Goal: Transaction & Acquisition: Purchase product/service

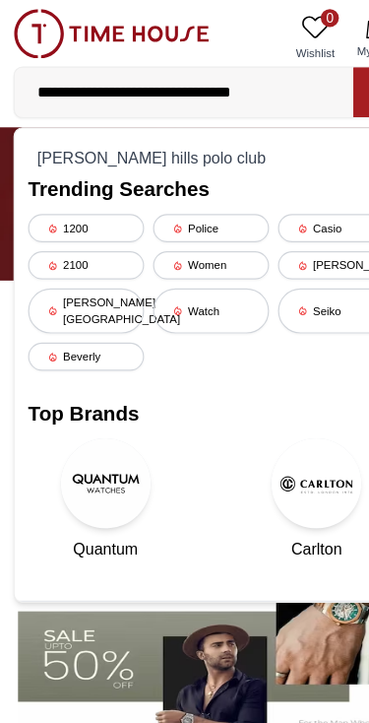
type input "**********"
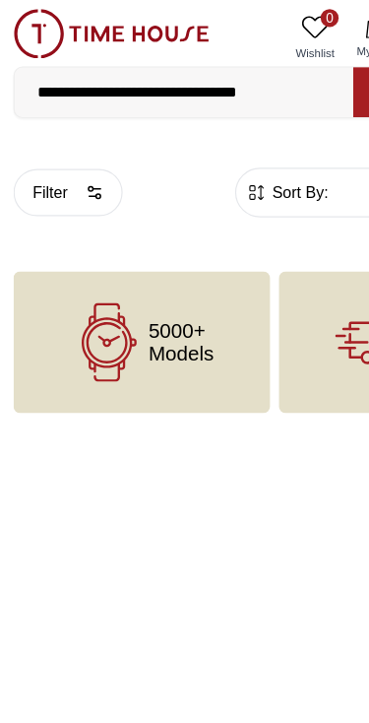
click at [163, 75] on input "**********" at bounding box center [161, 80] width 297 height 39
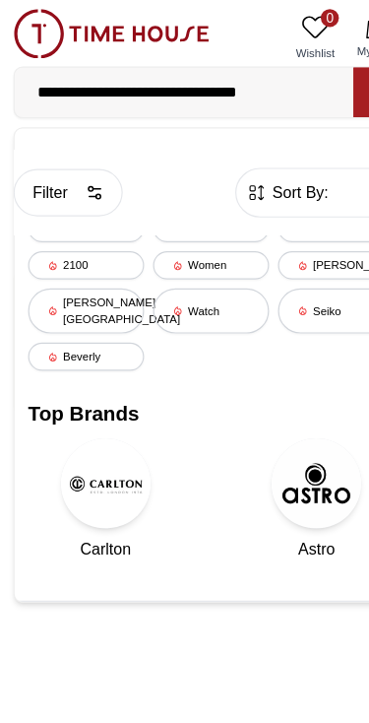
click at [70, 260] on div "[PERSON_NAME][GEOGRAPHIC_DATA]" at bounding box center [75, 271] width 101 height 39
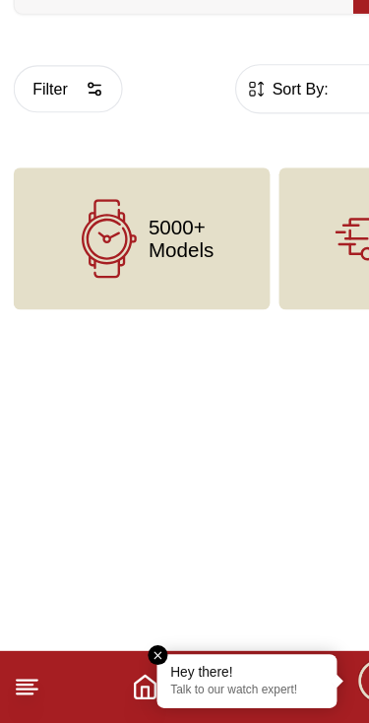
click at [136, 655] on em "Close tooltip" at bounding box center [139, 664] width 18 height 18
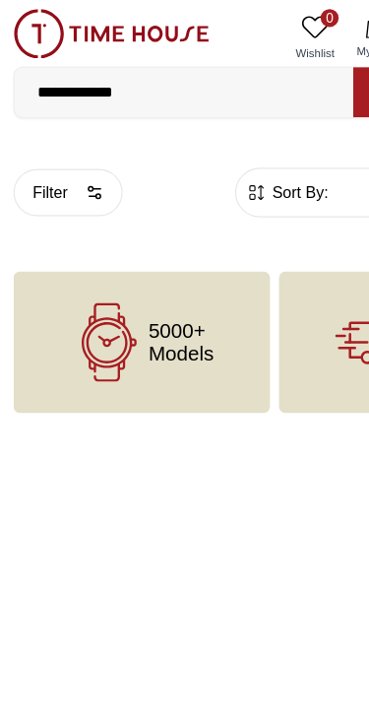
click at [176, 74] on input "**********" at bounding box center [161, 80] width 297 height 39
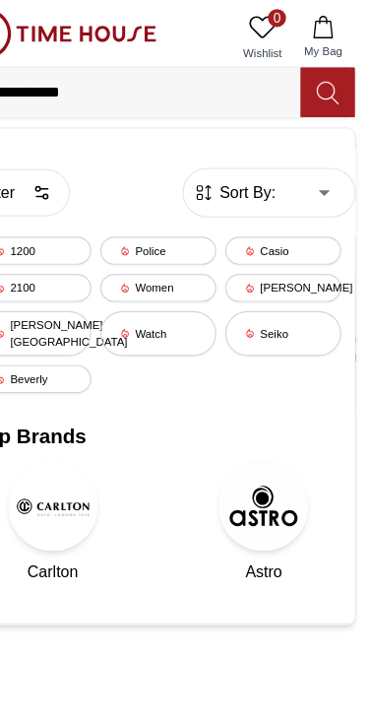
click at [323, 79] on icon at bounding box center [333, 81] width 20 height 23
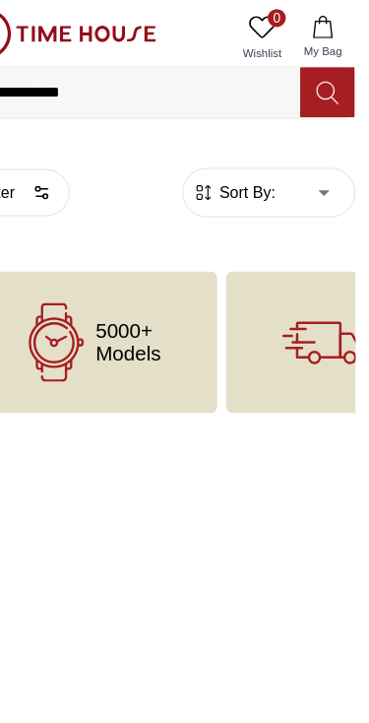
click at [323, 84] on icon at bounding box center [333, 81] width 20 height 23
click at [323, 87] on icon at bounding box center [333, 81] width 20 height 23
click at [80, 303] on icon at bounding box center [95, 299] width 69 height 69
click at [61, 296] on icon at bounding box center [95, 299] width 69 height 69
click at [61, 285] on icon at bounding box center [95, 299] width 69 height 69
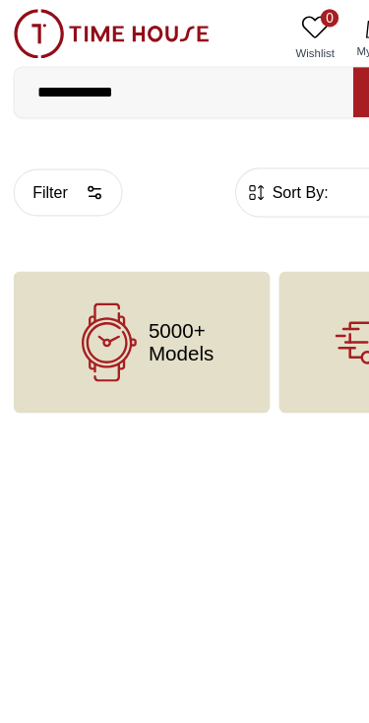
click at [32, 31] on img at bounding box center [97, 29] width 171 height 43
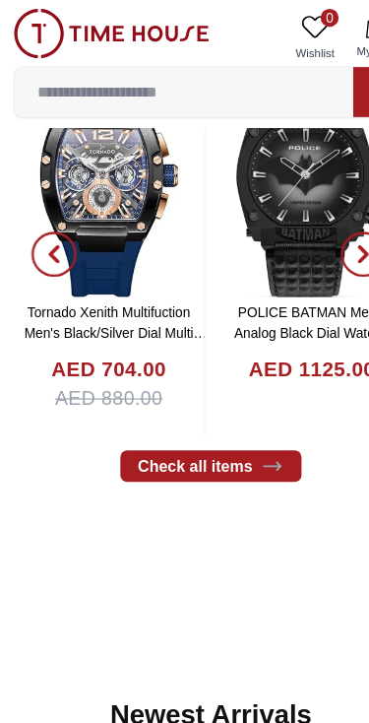
scroll to position [748, 0]
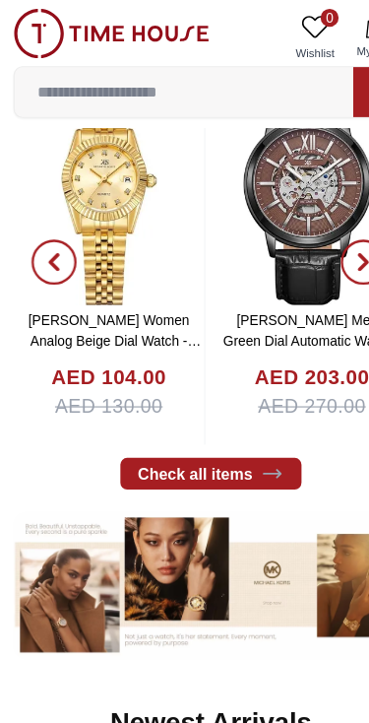
click at [76, 79] on input at bounding box center [161, 80] width 297 height 39
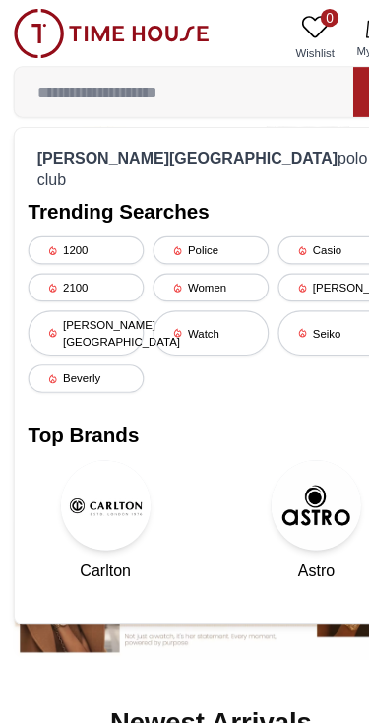
scroll to position [661, 0]
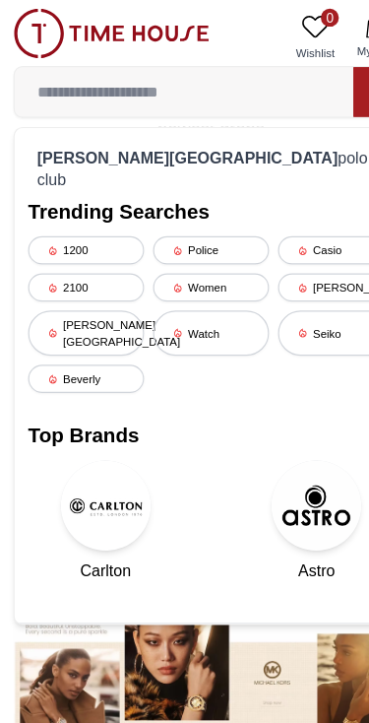
click at [52, 272] on div "[PERSON_NAME][GEOGRAPHIC_DATA]" at bounding box center [75, 291] width 101 height 39
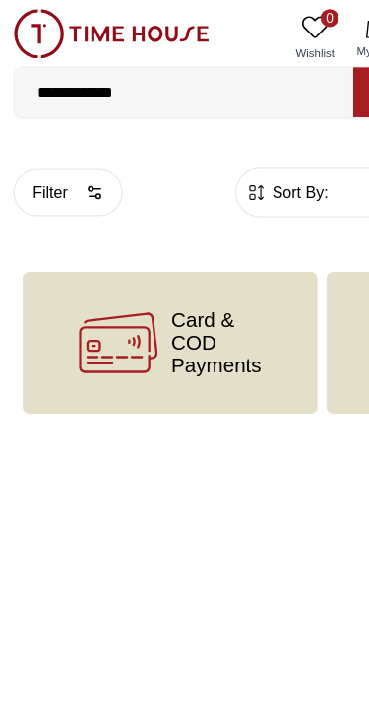
click at [55, 171] on button "Filter" at bounding box center [60, 168] width 96 height 41
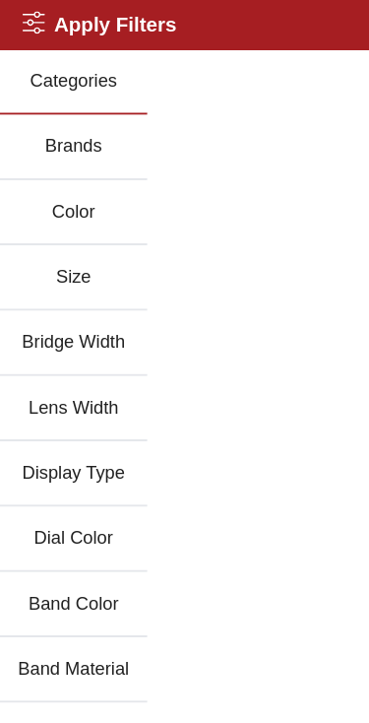
scroll to position [0, 482]
click at [44, 129] on button "Brands" at bounding box center [64, 128] width 129 height 57
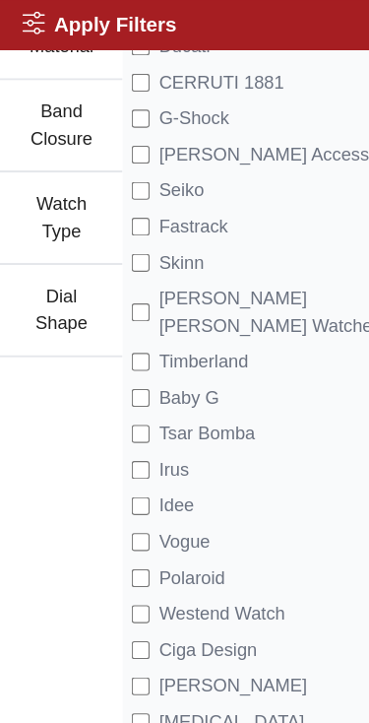
scroll to position [662, 0]
click at [37, 27] on icon at bounding box center [30, 20] width 20 height 20
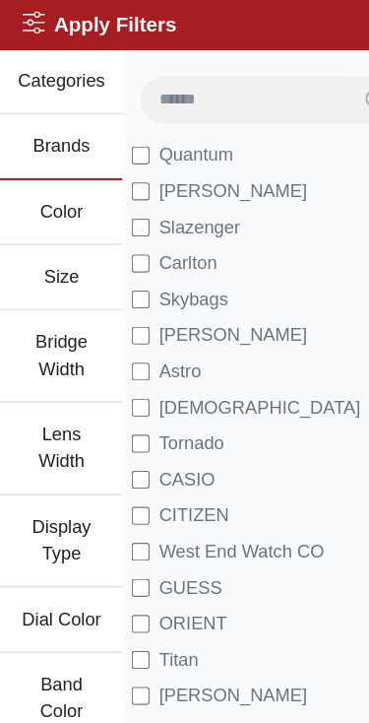
scroll to position [0, 0]
click at [49, 126] on button "Brands" at bounding box center [53, 128] width 107 height 57
click at [187, 96] on input at bounding box center [214, 86] width 183 height 39
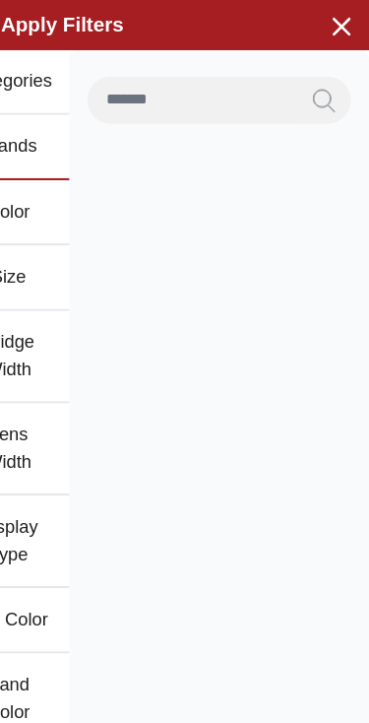
type input "*******"
click at [306, 88] on button "Search" at bounding box center [329, 87] width 47 height 41
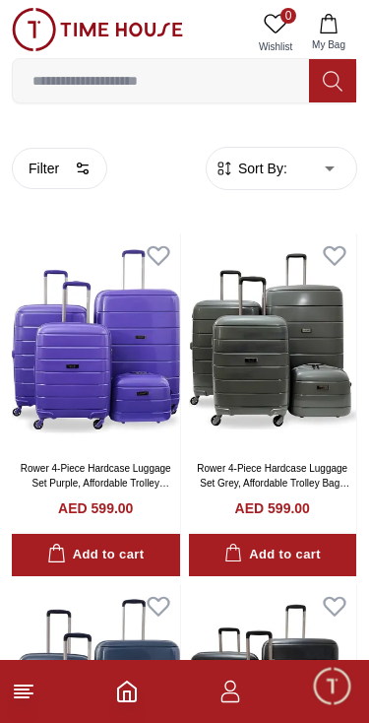
click at [81, 83] on input at bounding box center [161, 80] width 297 height 39
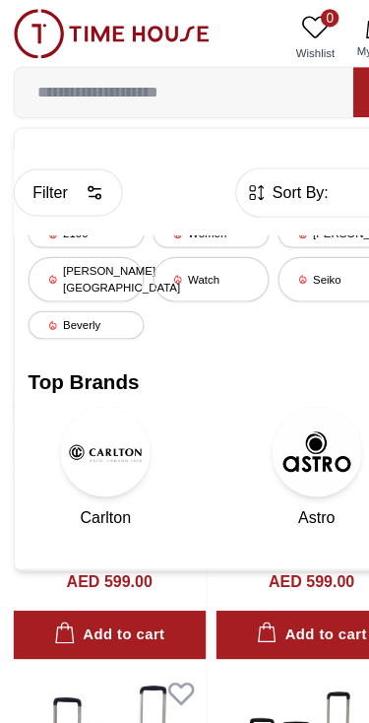
click at [70, 273] on div "Beverly" at bounding box center [75, 284] width 101 height 25
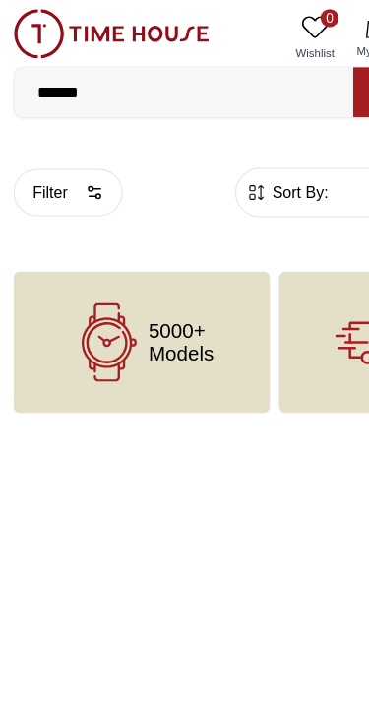
click at [91, 308] on icon at bounding box center [95, 299] width 69 height 69
click at [73, 81] on input "*******" at bounding box center [161, 80] width 297 height 39
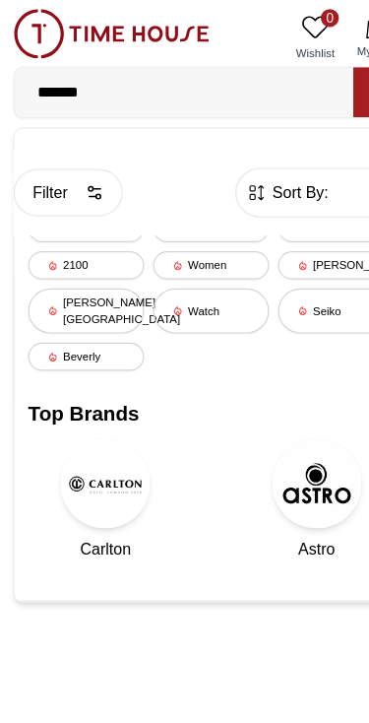
click at [181, 268] on div "Watch" at bounding box center [184, 271] width 101 height 39
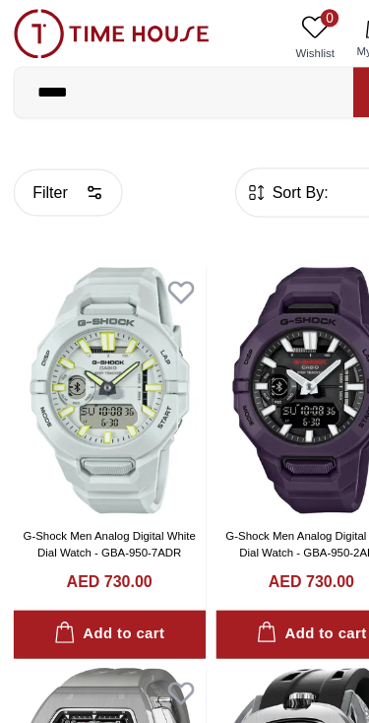
click at [88, 77] on input "*****" at bounding box center [161, 80] width 297 height 39
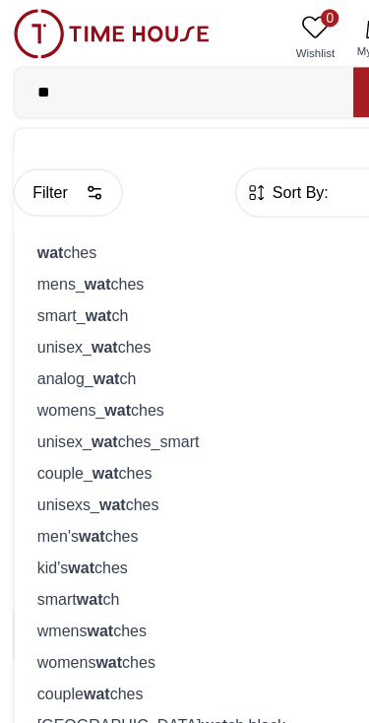
type input "*"
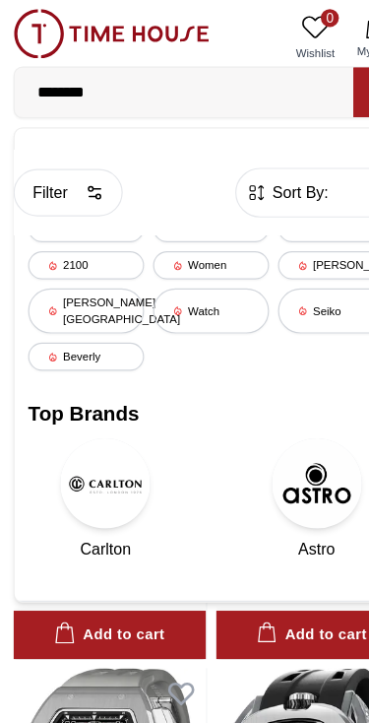
type input "*******"
click at [70, 265] on div "[PERSON_NAME][GEOGRAPHIC_DATA]" at bounding box center [75, 271] width 101 height 39
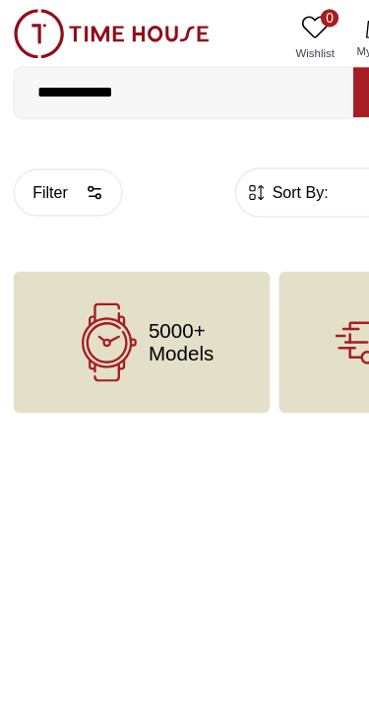
click at [110, 86] on input "**********" at bounding box center [161, 80] width 297 height 39
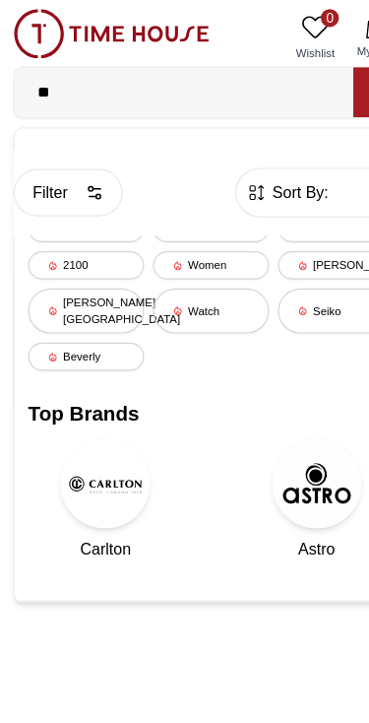
type input "*"
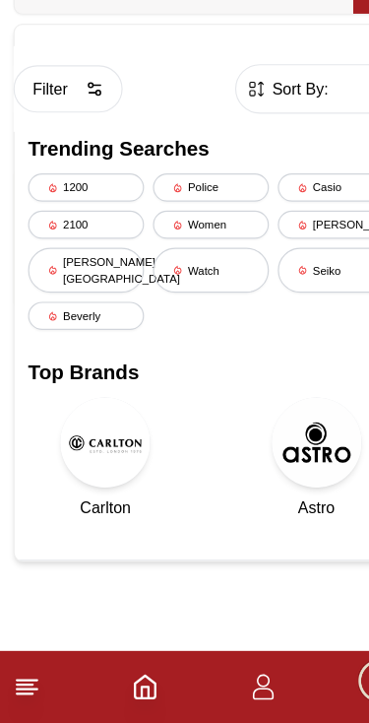
click at [32, 686] on line at bounding box center [24, 686] width 18 height 0
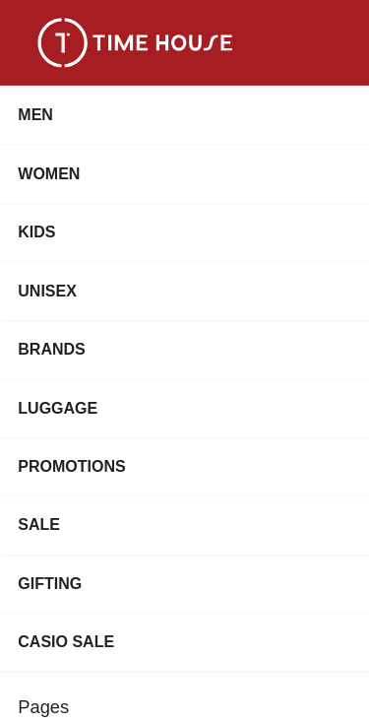
click at [56, 26] on img at bounding box center [118, 37] width 197 height 43
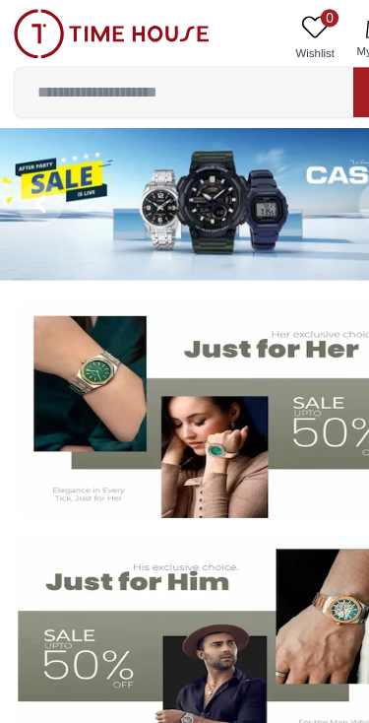
click at [126, 178] on img at bounding box center [184, 178] width 369 height 134
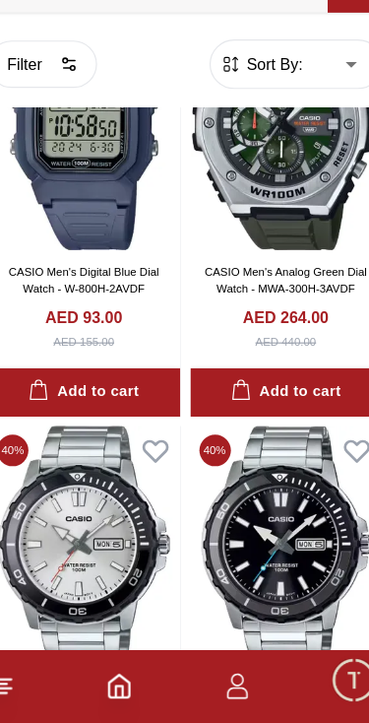
scroll to position [775, 0]
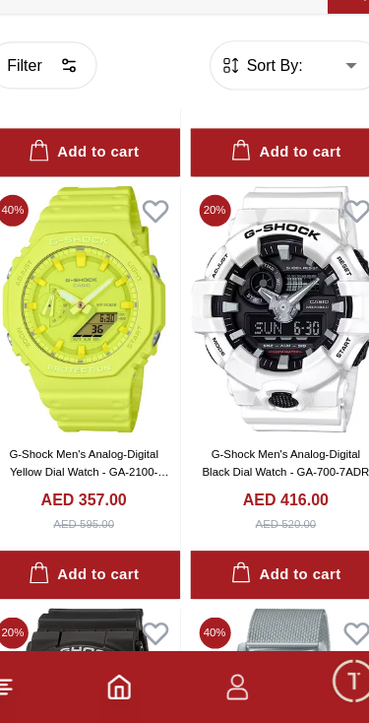
scroll to position [4760, 0]
